Goal: Transaction & Acquisition: Purchase product/service

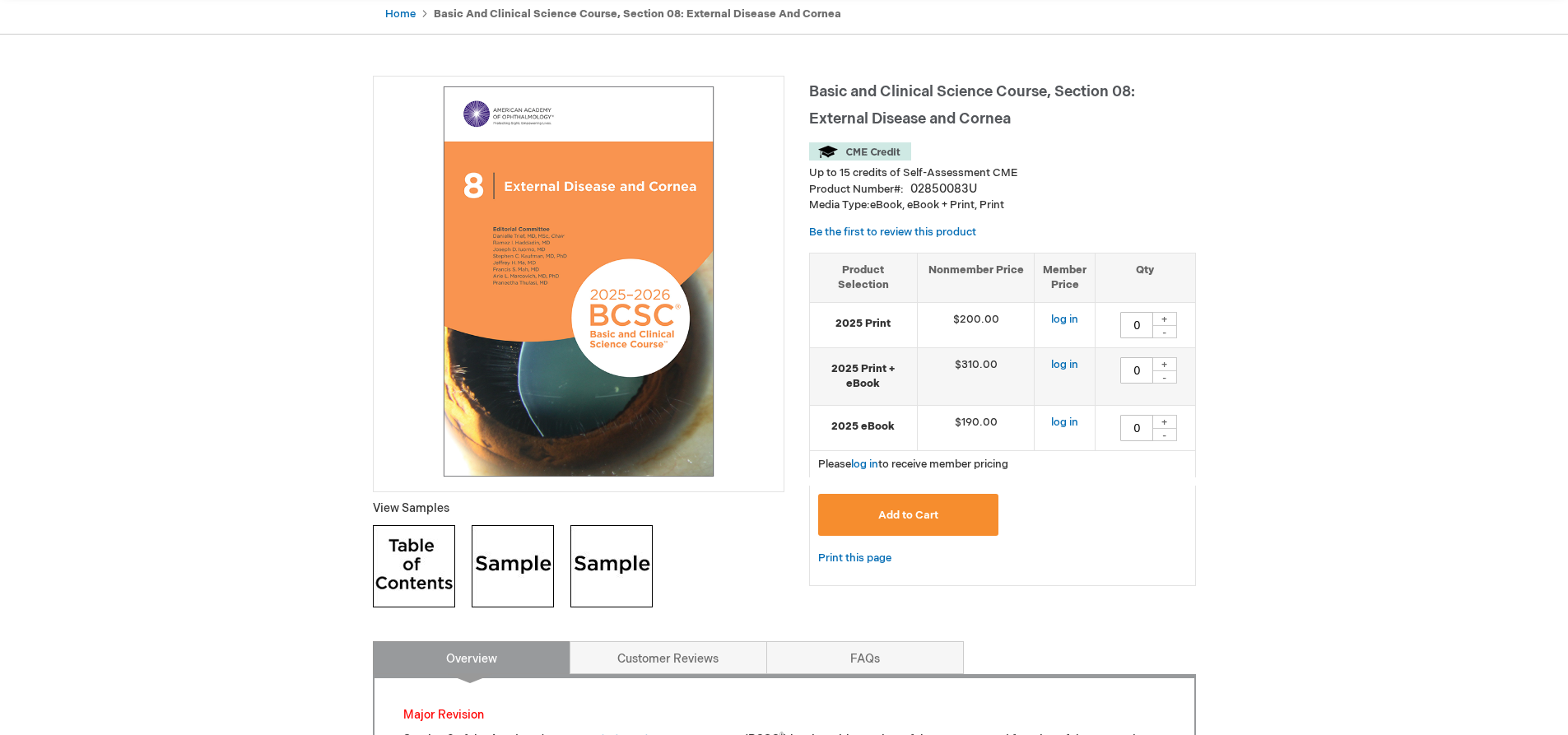
scroll to position [329, 0]
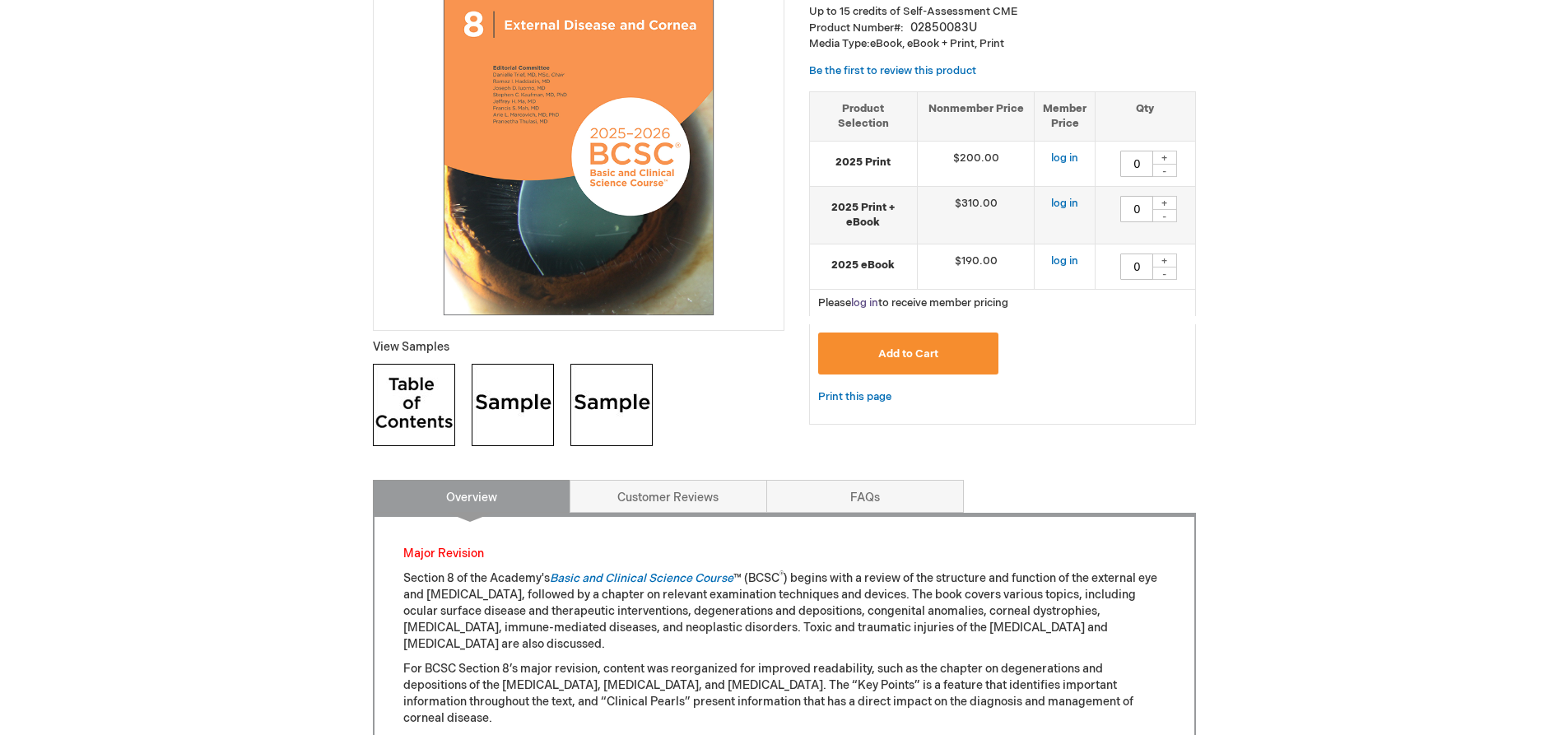
click at [864, 301] on link "log in" at bounding box center [865, 303] width 27 height 13
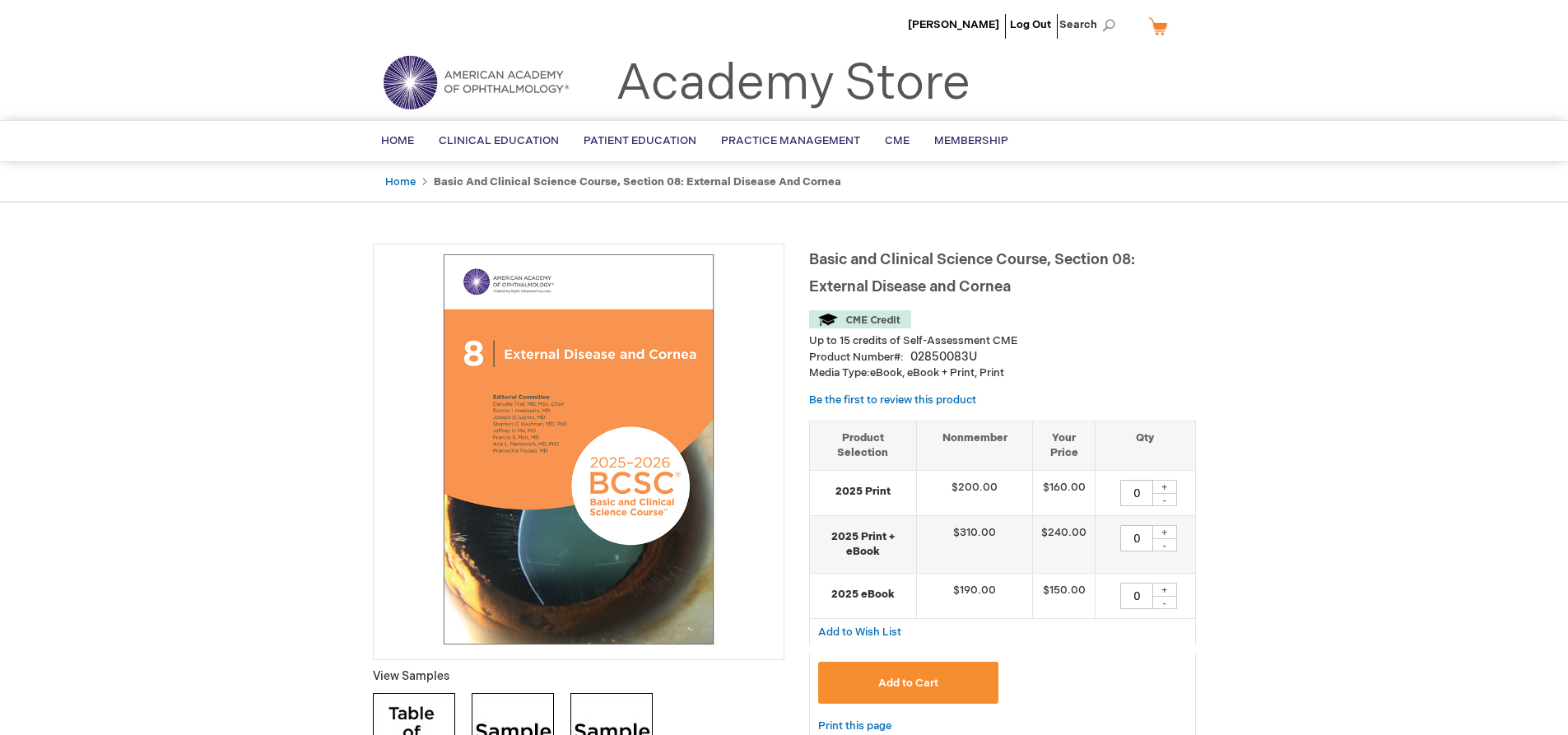
scroll to position [83, 0]
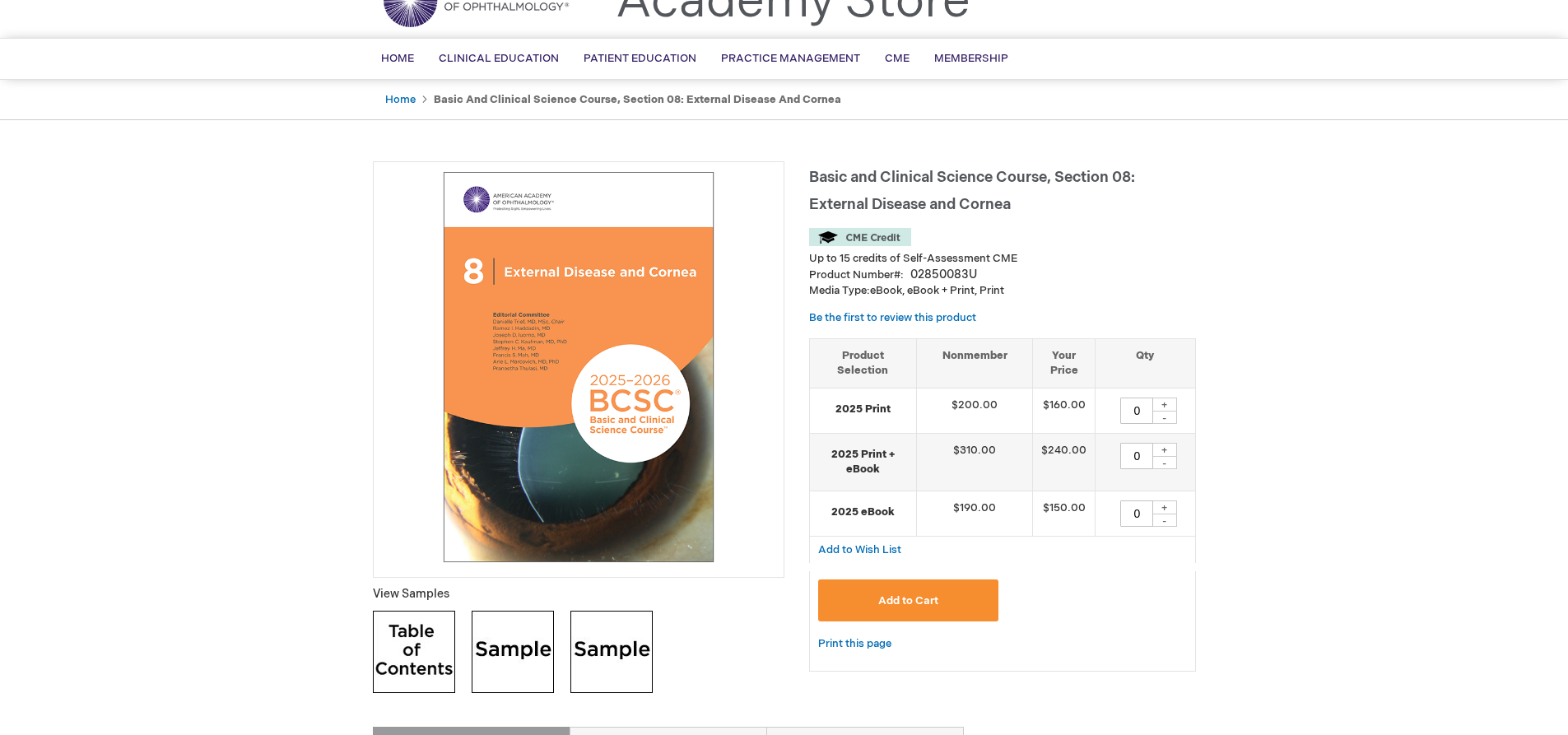
click at [1170, 507] on div "+" at bounding box center [1165, 508] width 25 height 14
type input "1"
click at [947, 606] on button "Add to Cart" at bounding box center [909, 601] width 181 height 42
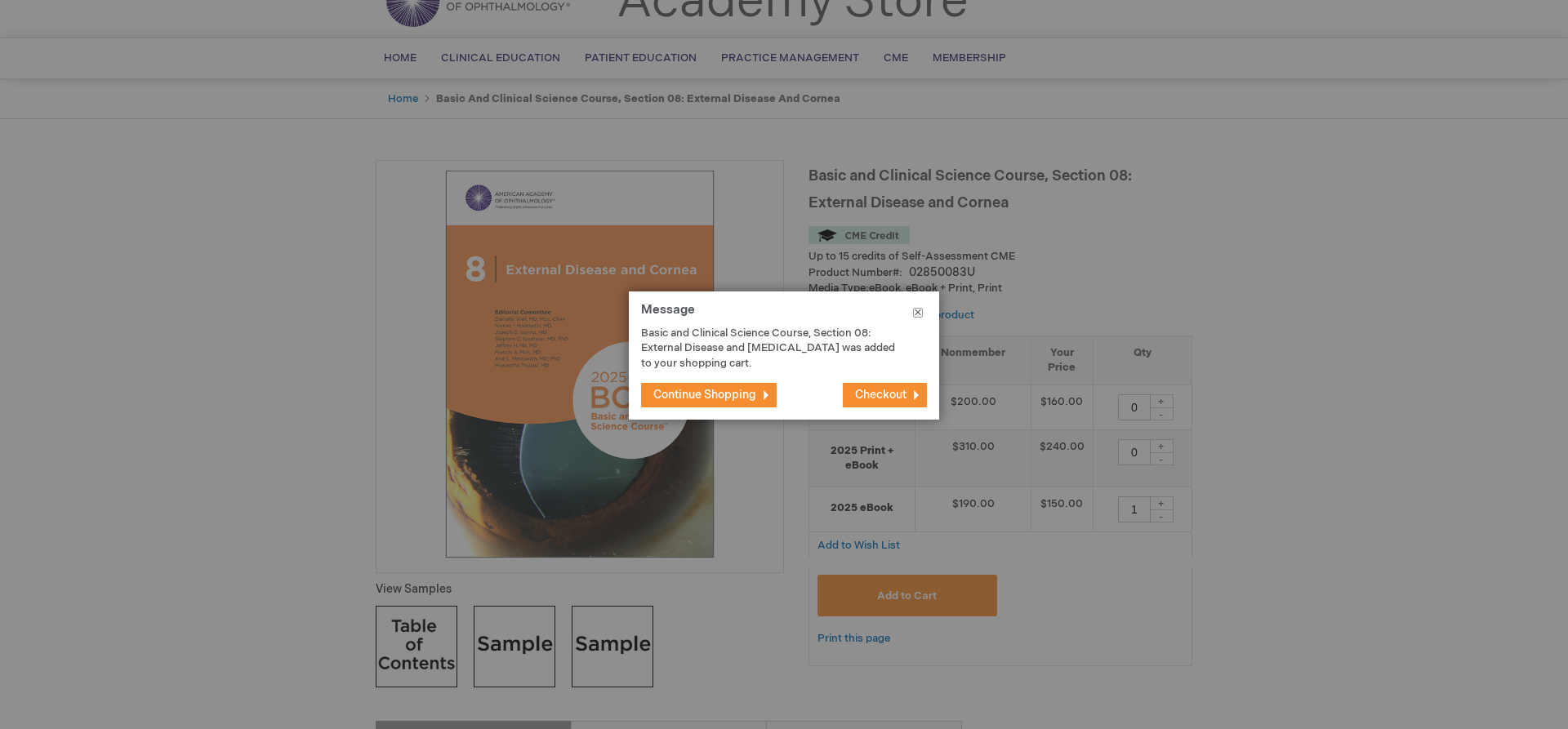
click at [914, 310] on button "Close" at bounding box center [918, 316] width 43 height 49
